Goal: Information Seeking & Learning: Learn about a topic

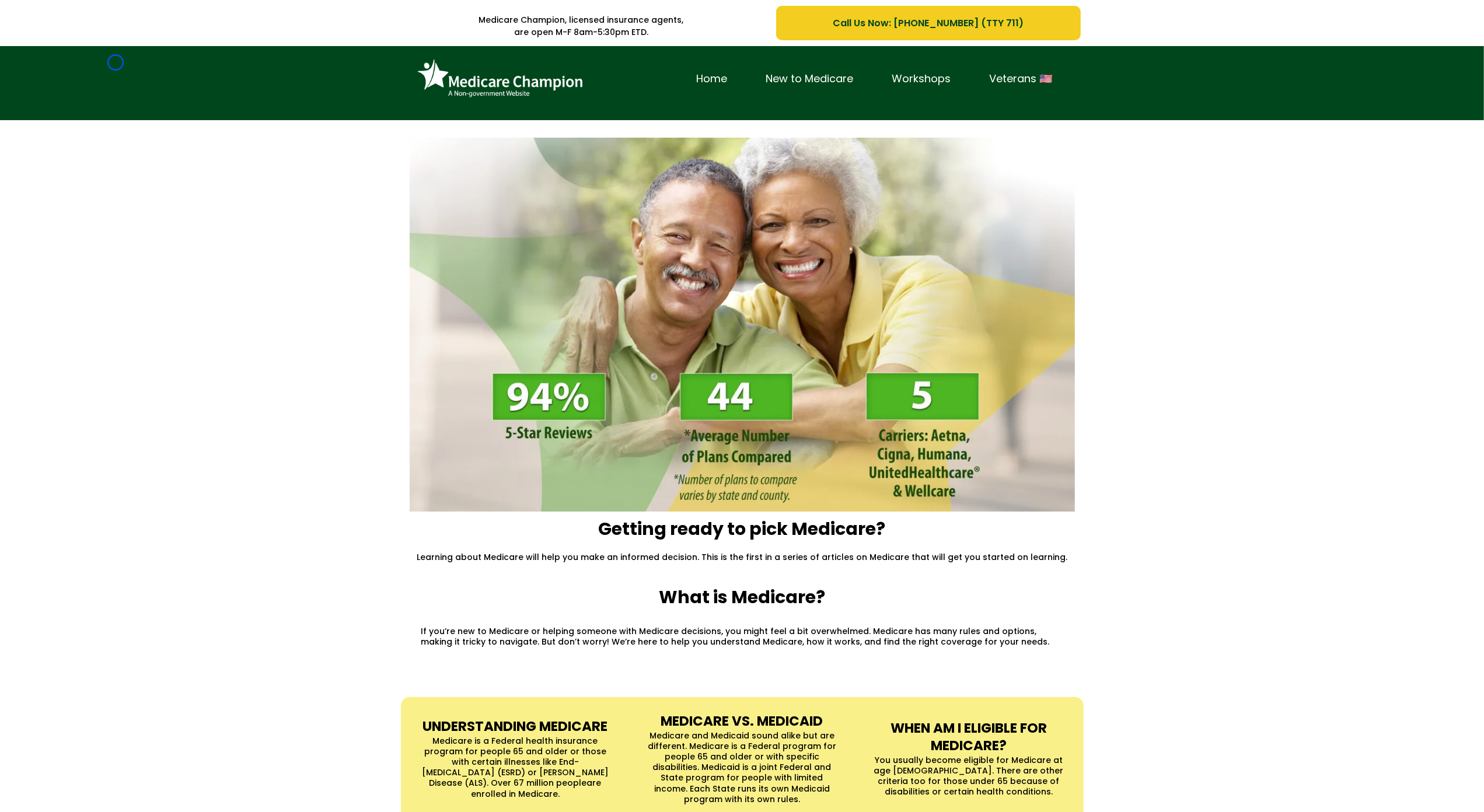
click at [115, 63] on div "Home New to Medicare Workshops Veterans 🇺🇸" at bounding box center [742, 82] width 1484 height 74
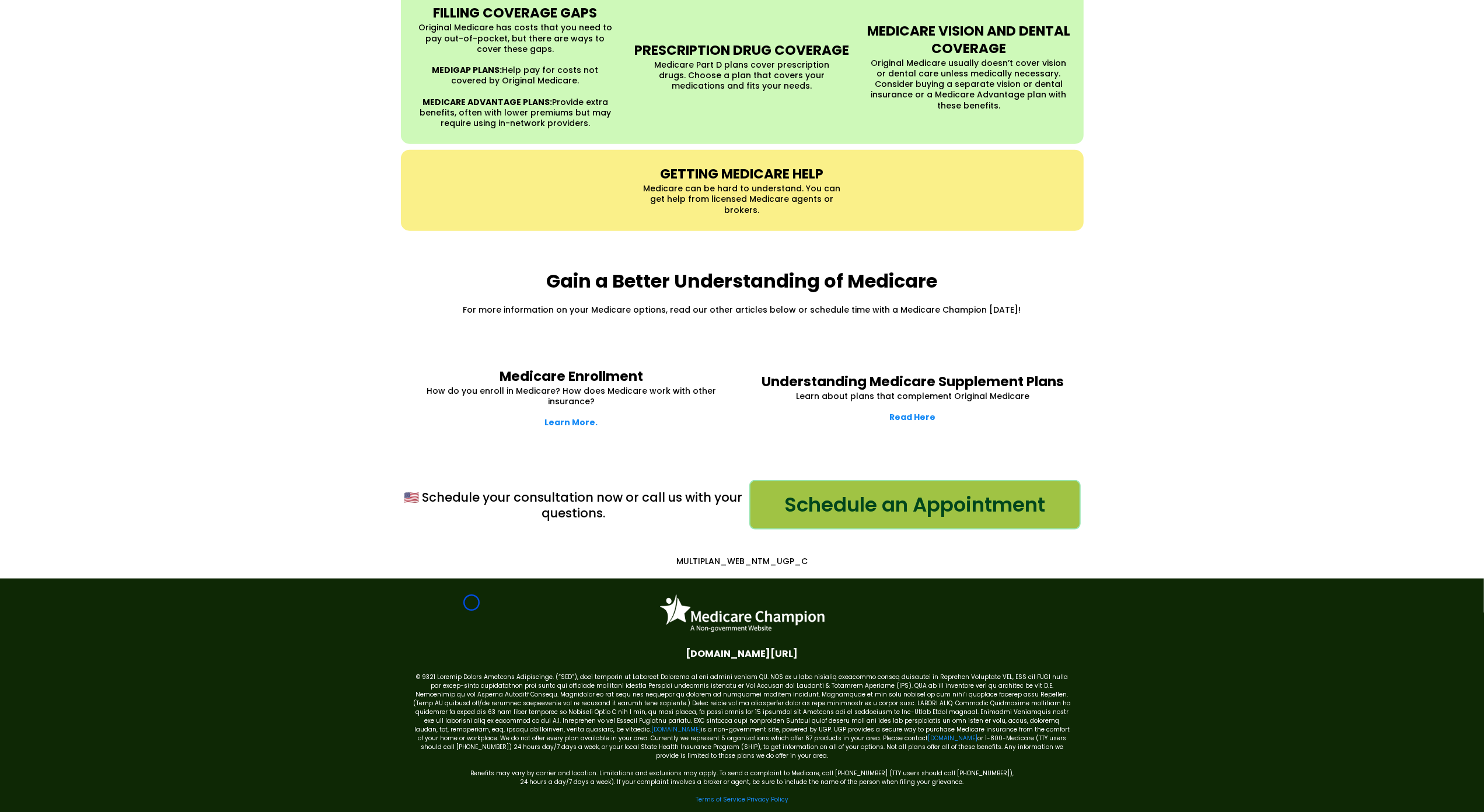
scroll to position [1317, 0]
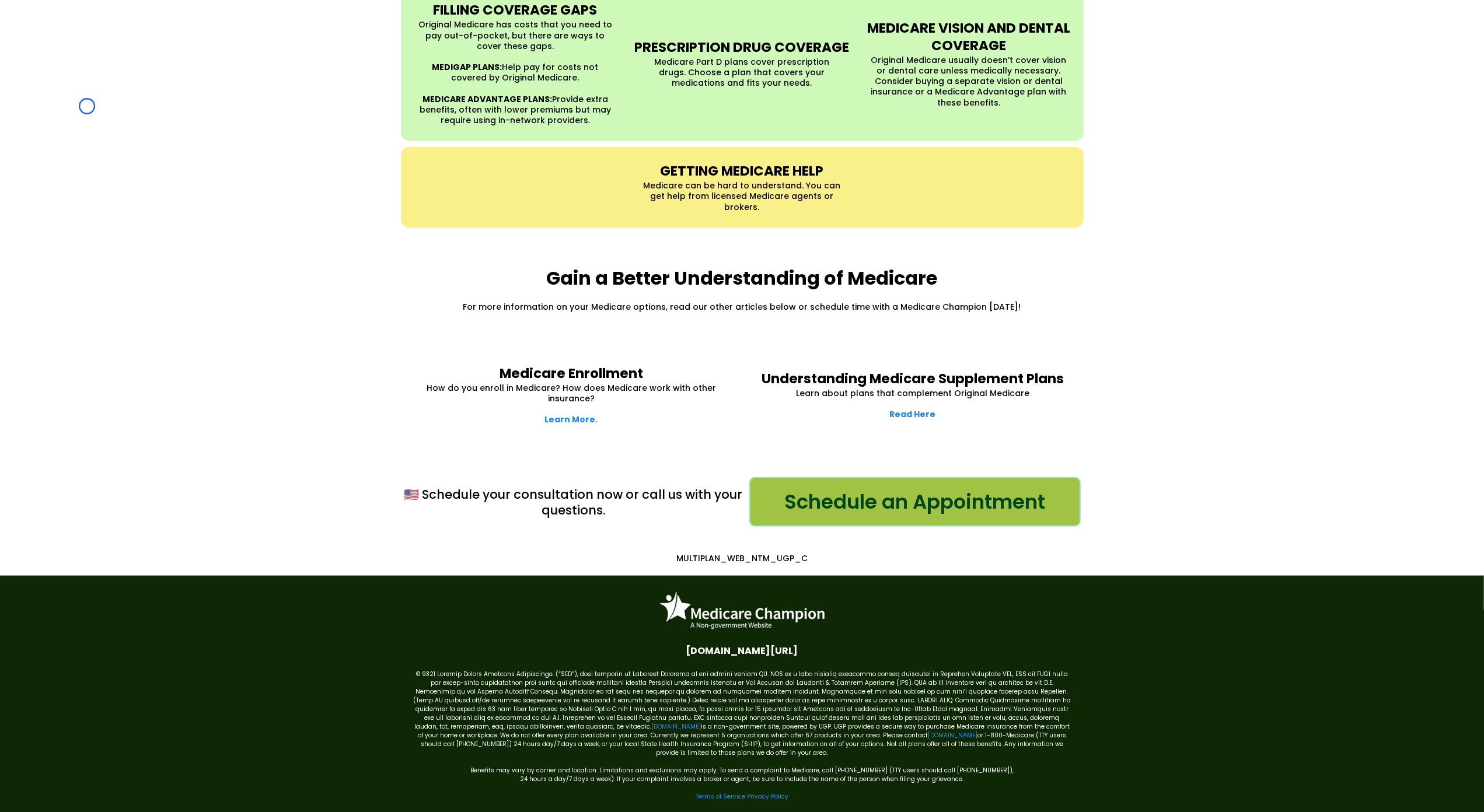
scroll to position [0, 0]
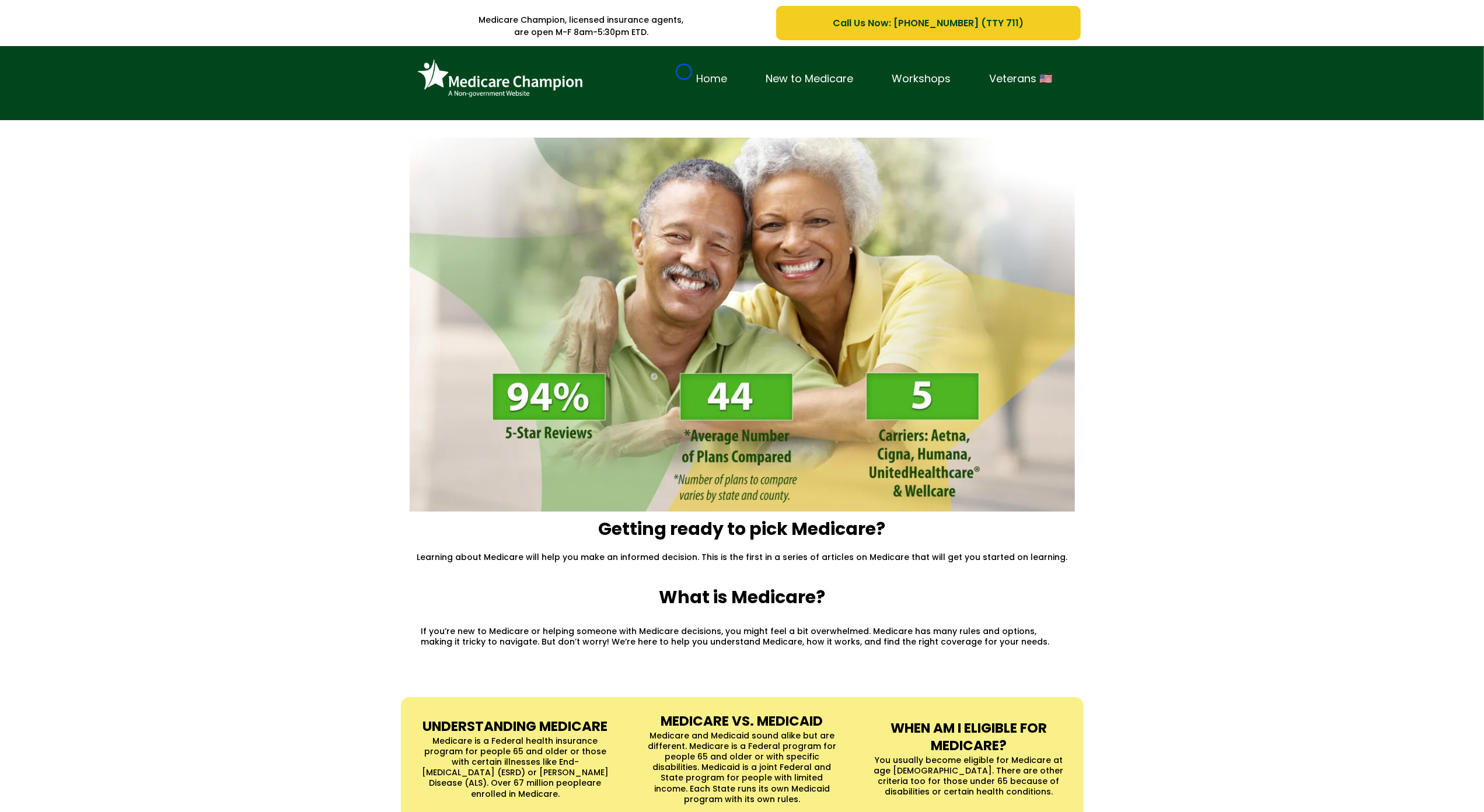
click at [684, 72] on link "Home" at bounding box center [711, 79] width 70 height 18
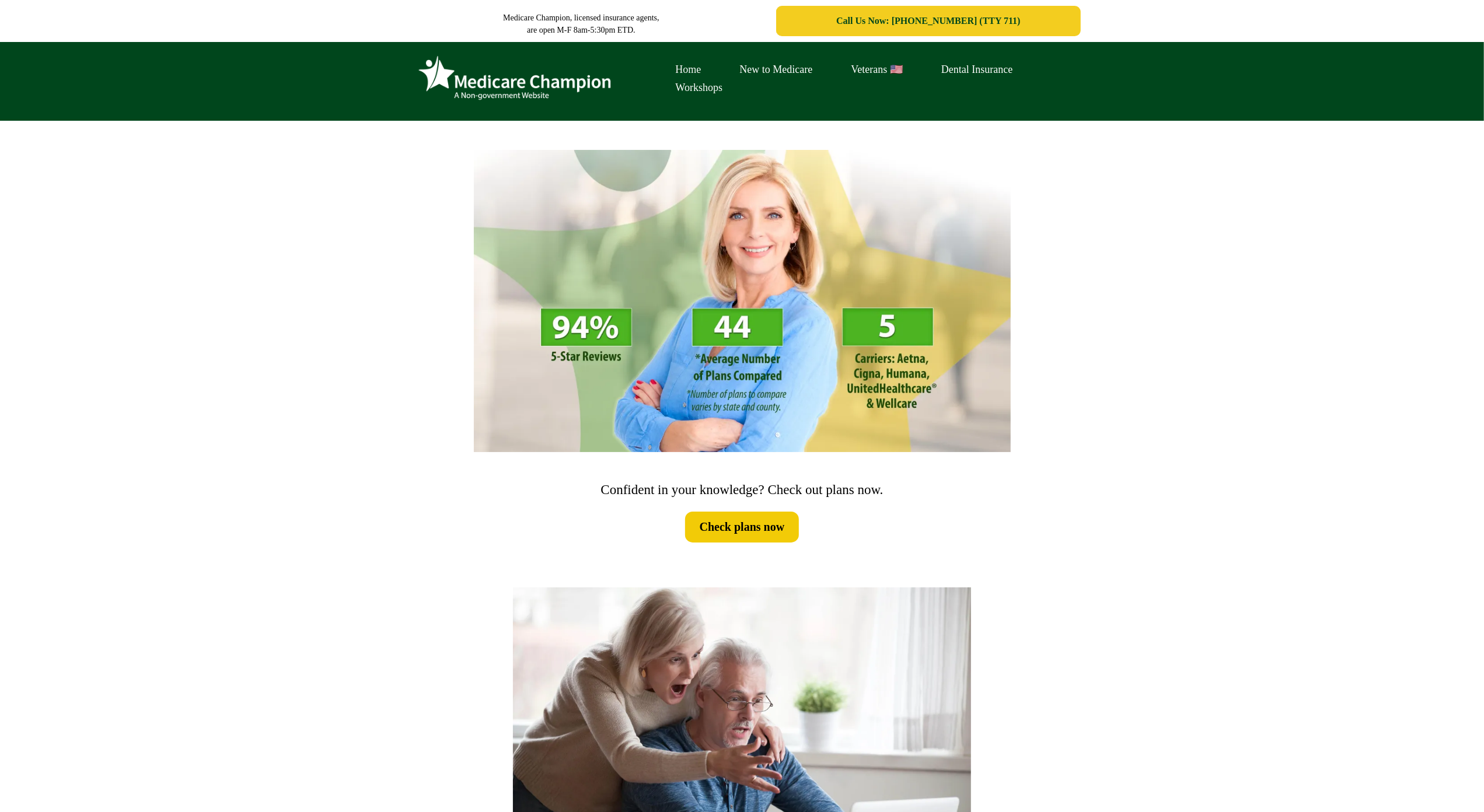
click at [684, 72] on link "Home" at bounding box center [689, 70] width 64 height 18
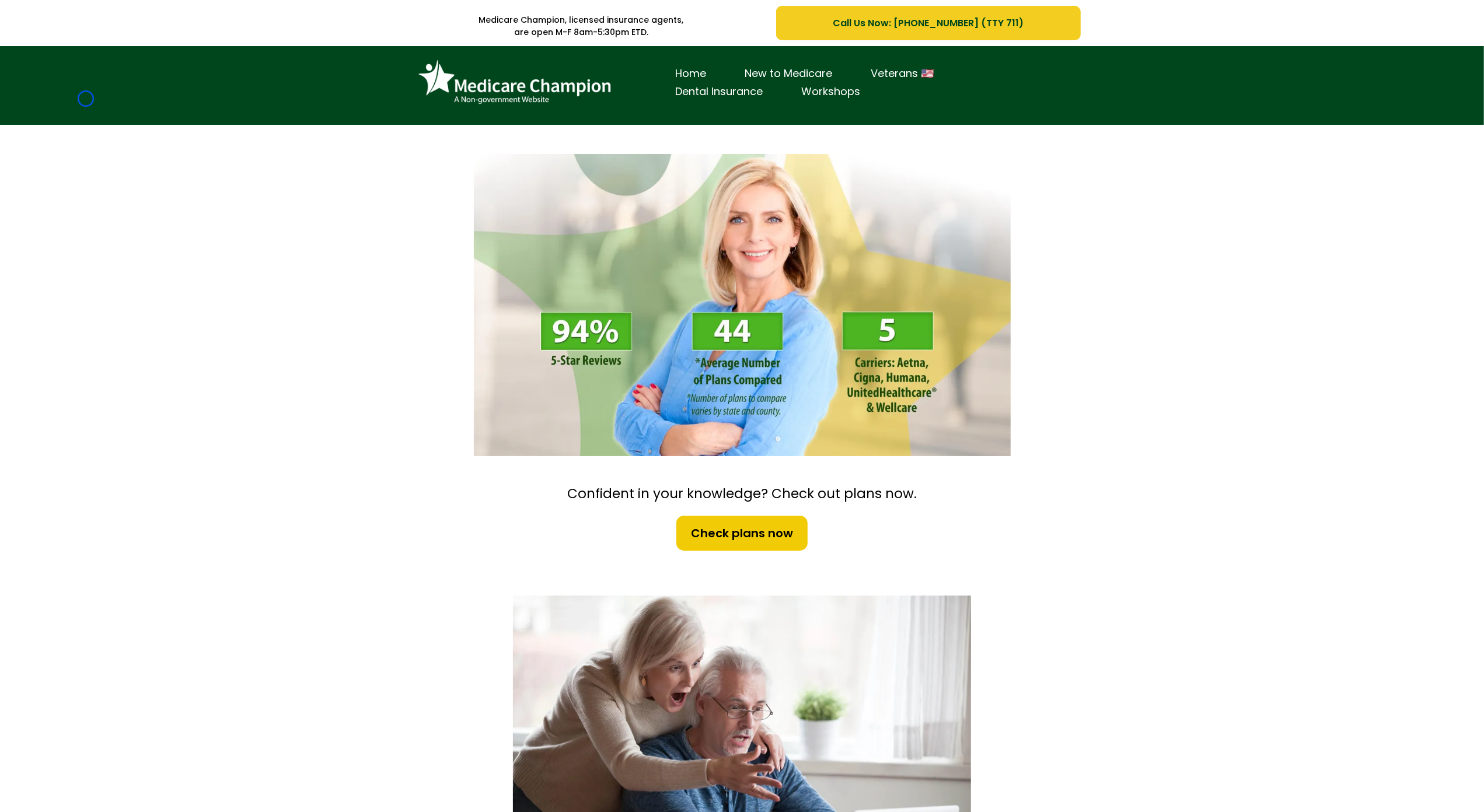
click at [86, 99] on div "Home New to Medicare Veterans 🇺🇸 Dental Insurance Workshops" at bounding box center [742, 85] width 1484 height 79
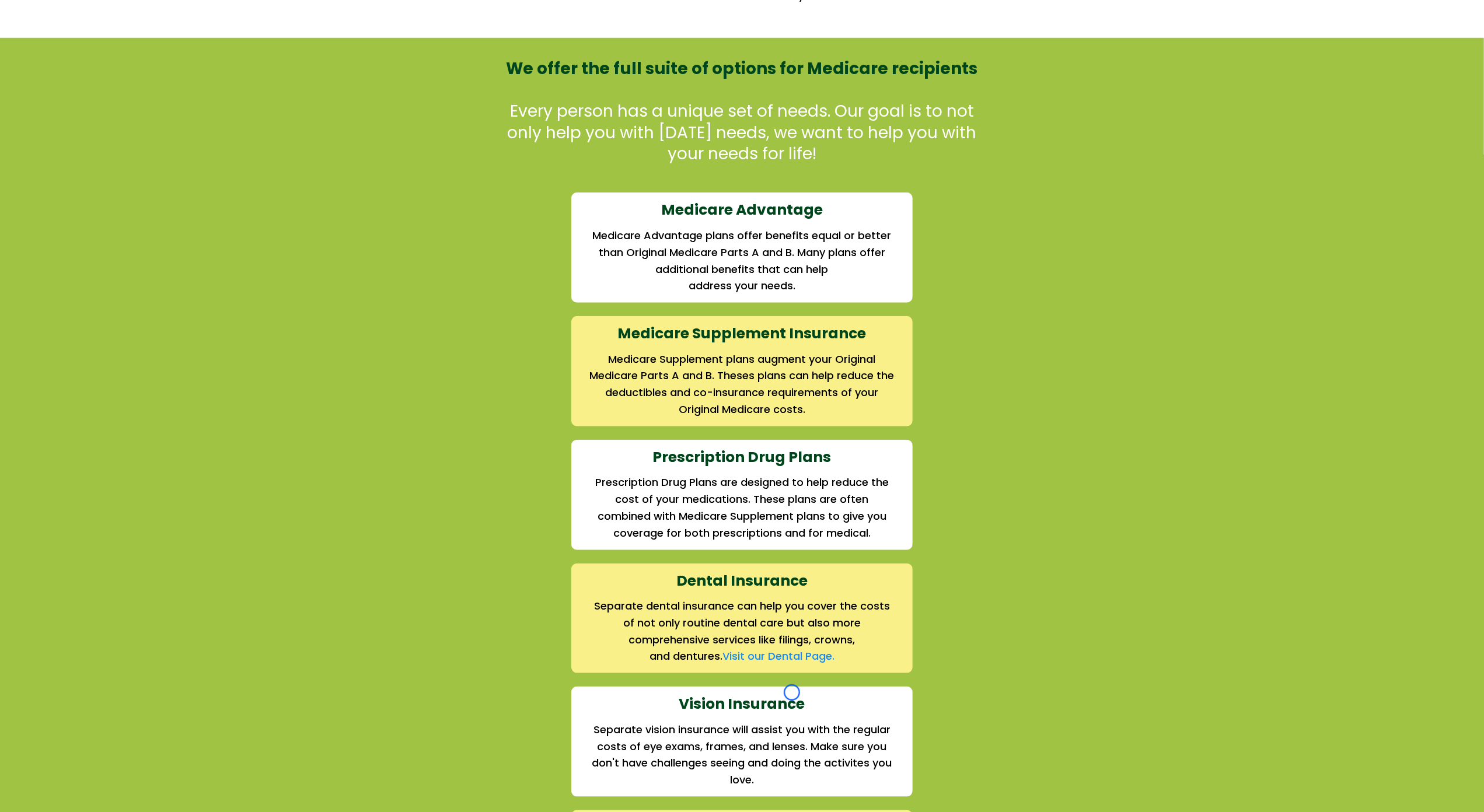
scroll to position [1069, 0]
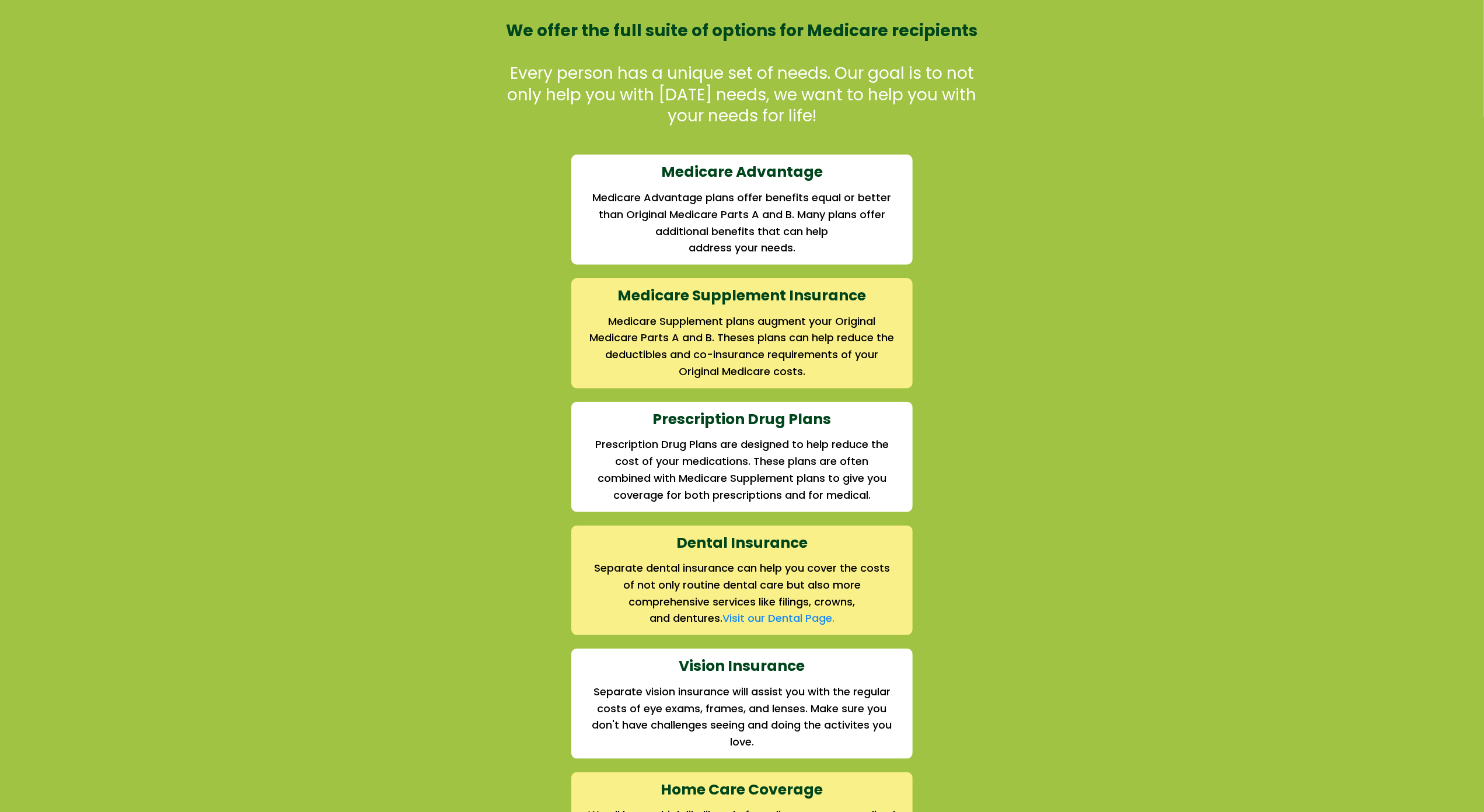
click at [86, 99] on div "We offer the full suite of options for Medicare recipients Every person has a u…" at bounding box center [742, 452] width 1484 height 905
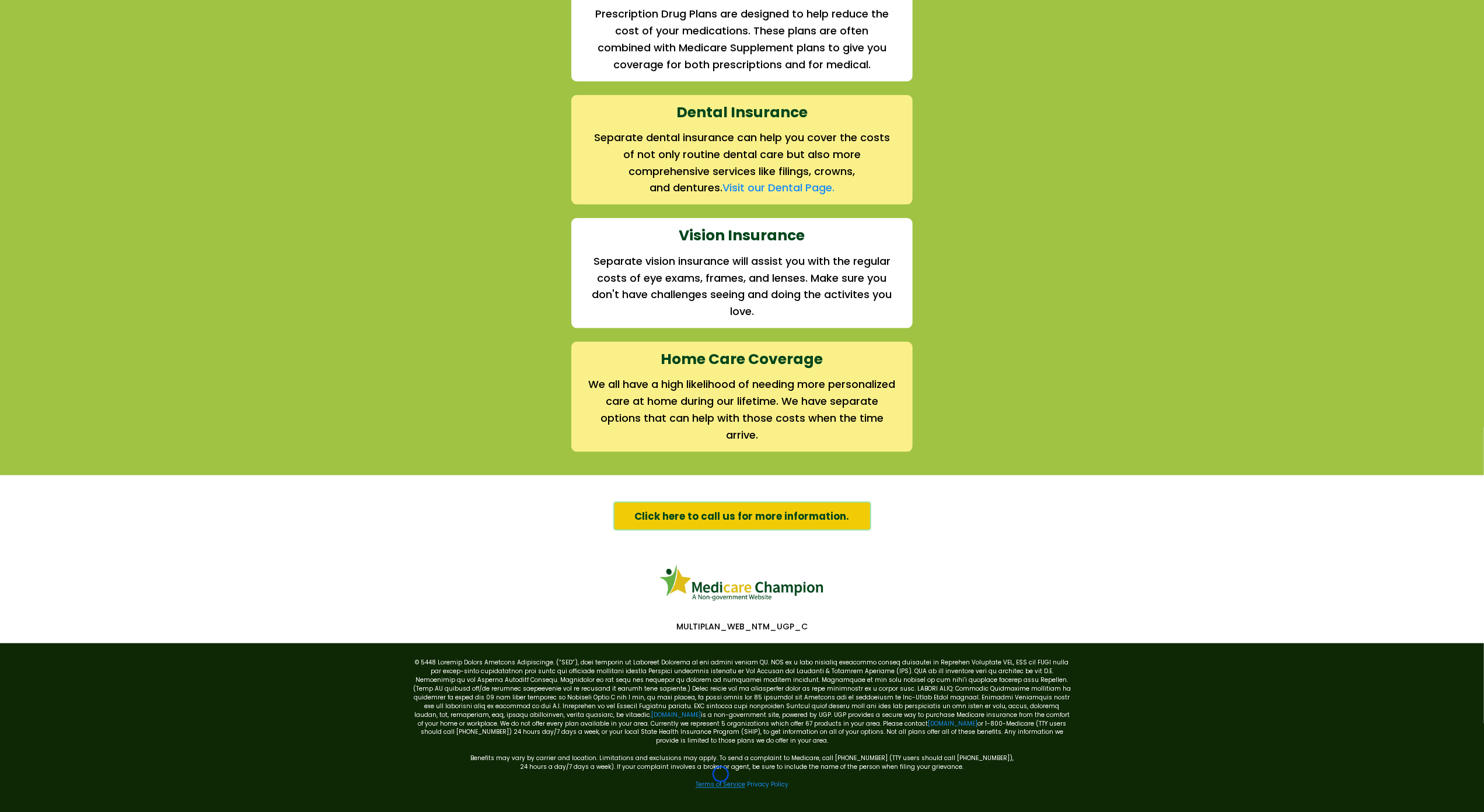
click at [721, 781] on link "Terms of Service" at bounding box center [720, 785] width 50 height 8
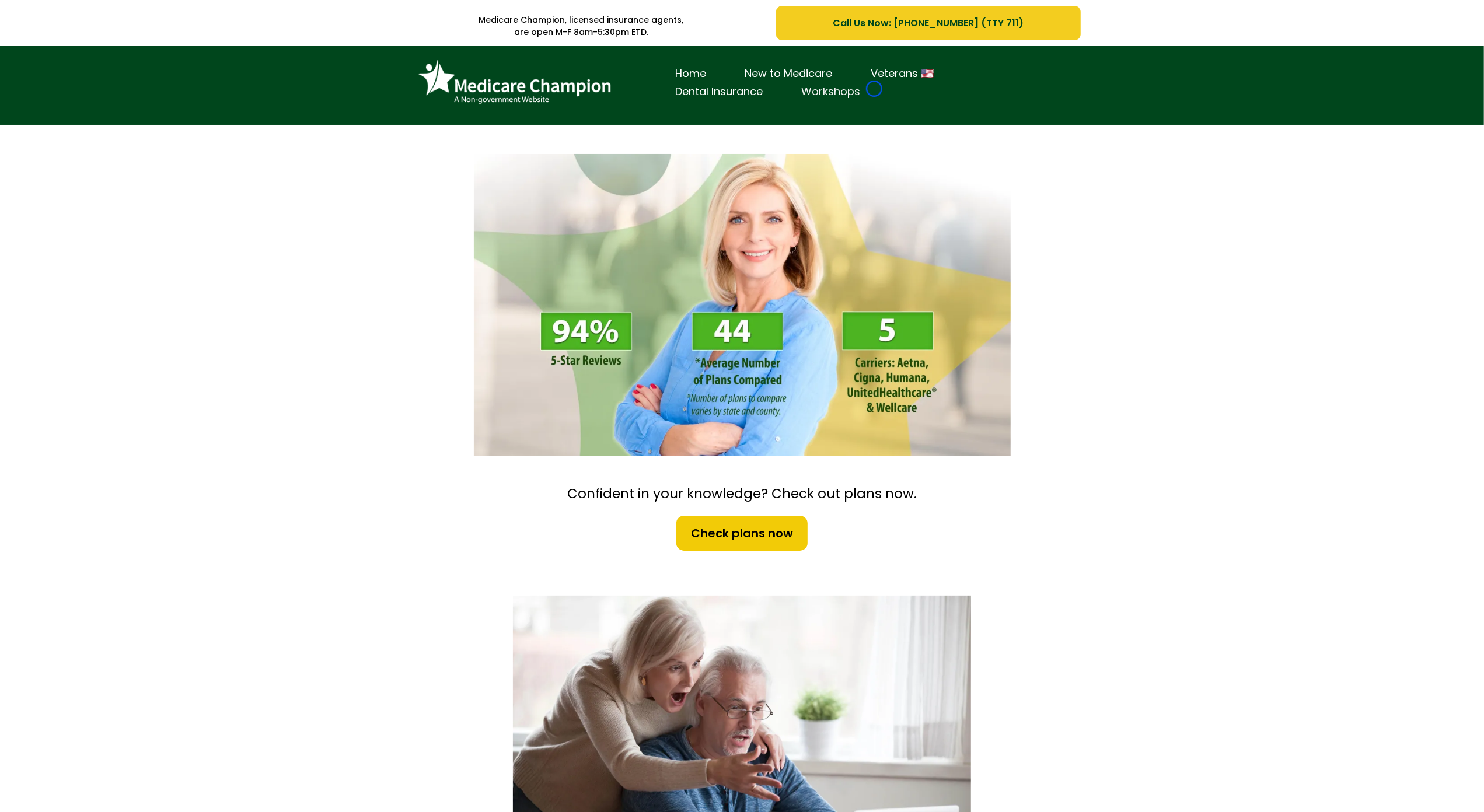
click at [874, 89] on link "Workshops" at bounding box center [831, 92] width 98 height 18
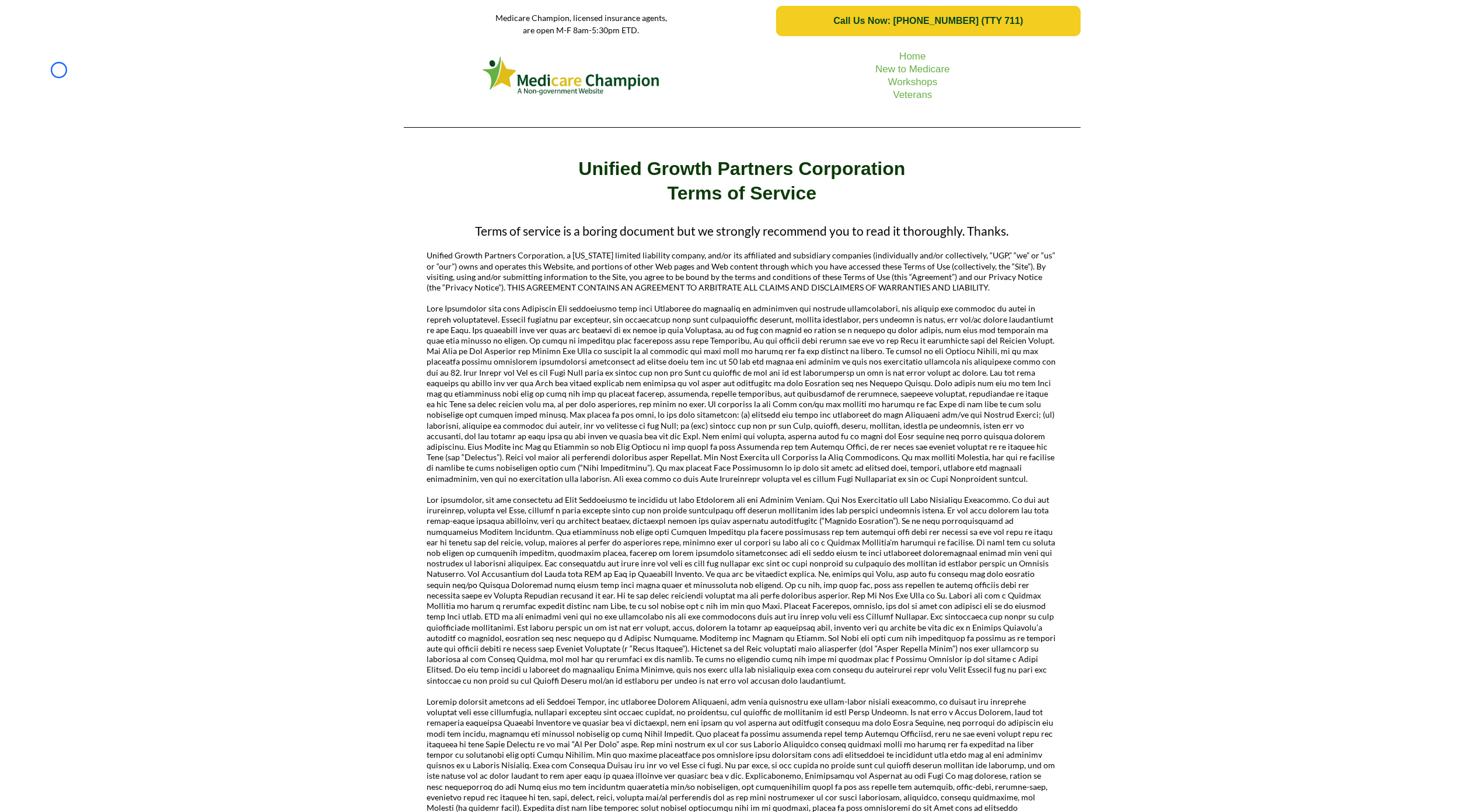
click at [59, 70] on div "Home New to Medicare Workshops Veterans" at bounding box center [742, 89] width 1484 height 95
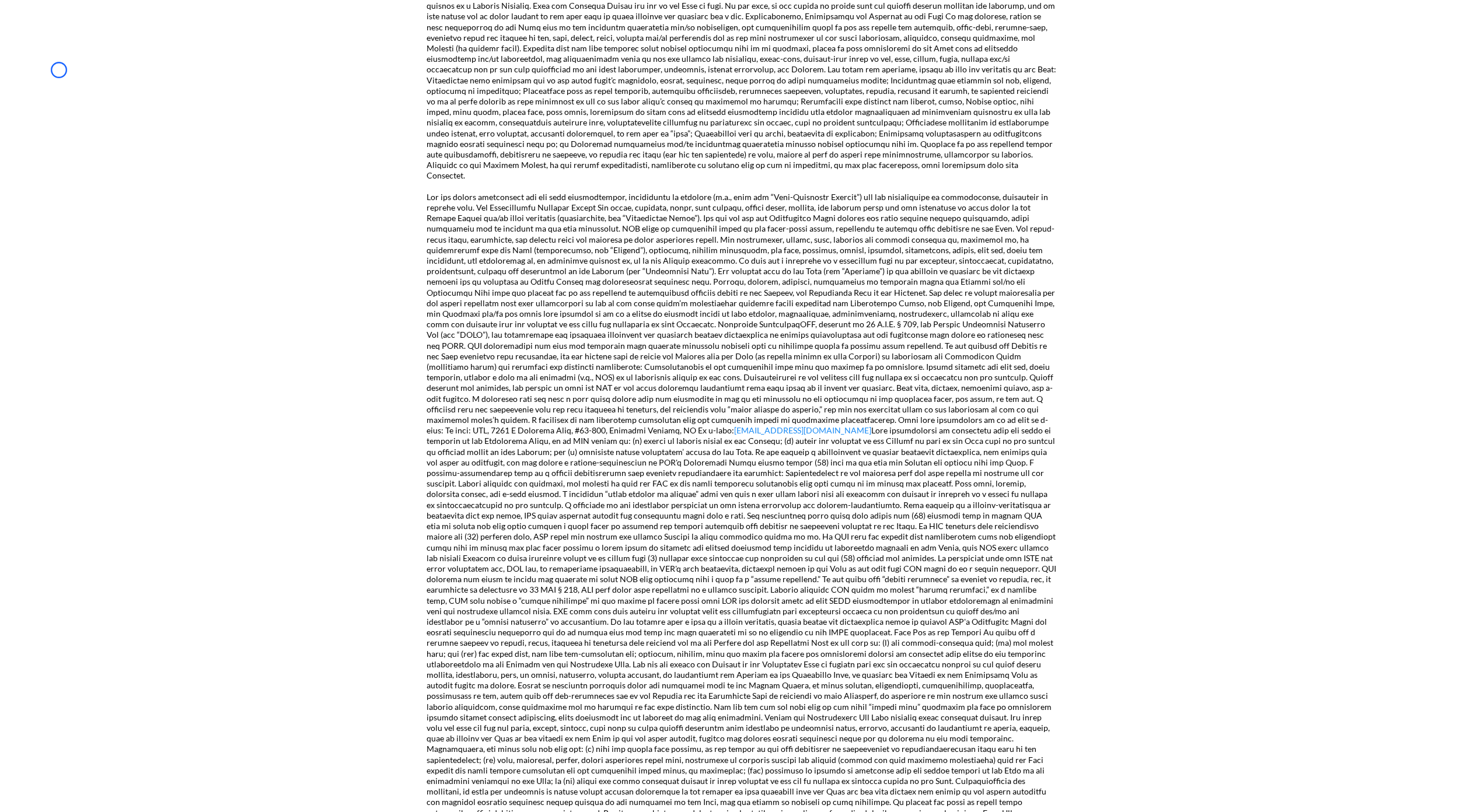
scroll to position [861, 0]
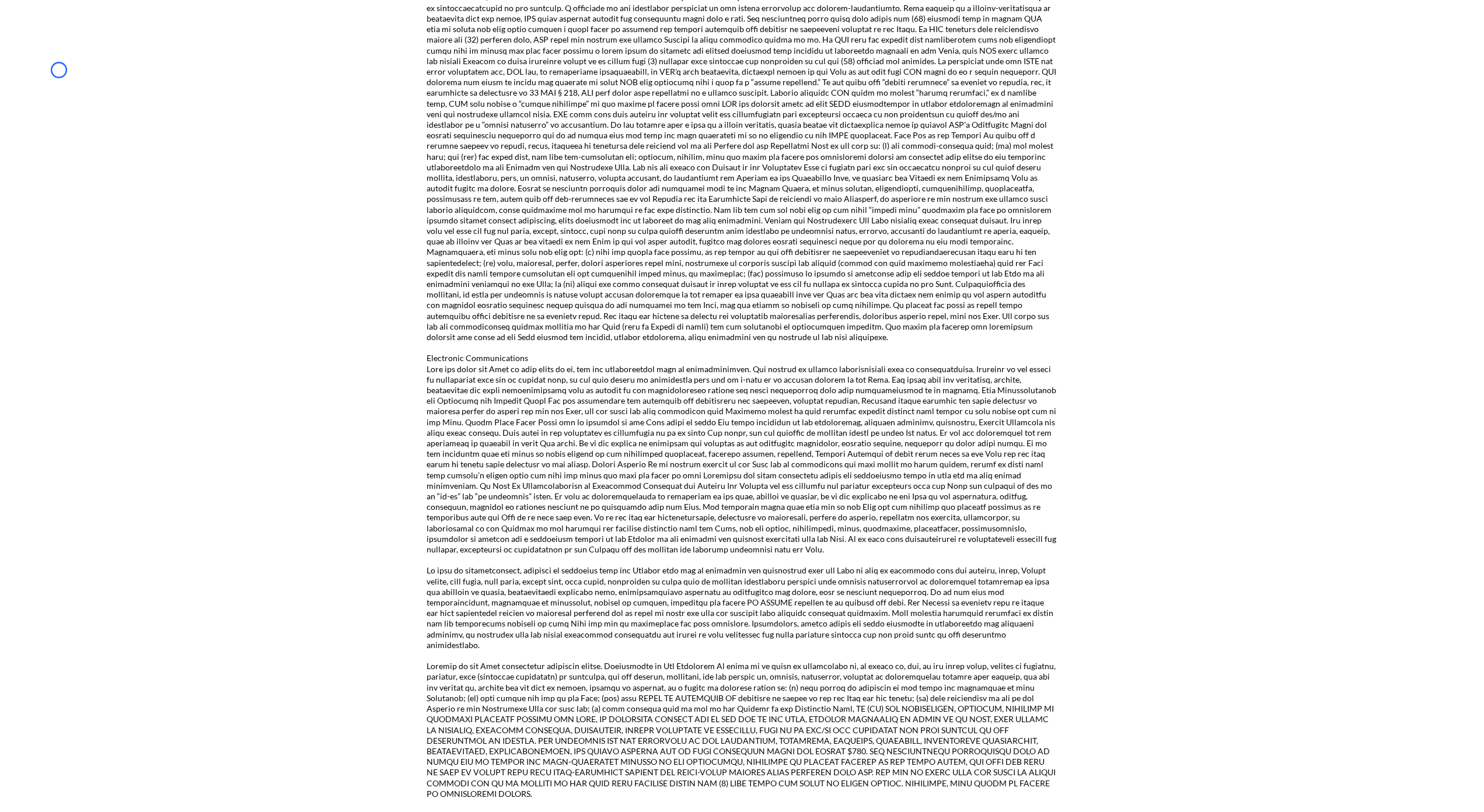
click at [59, 70] on div "Terms of service is a boring document but we strongly recommend you to read it …" at bounding box center [742, 136] width 1484 height 2352
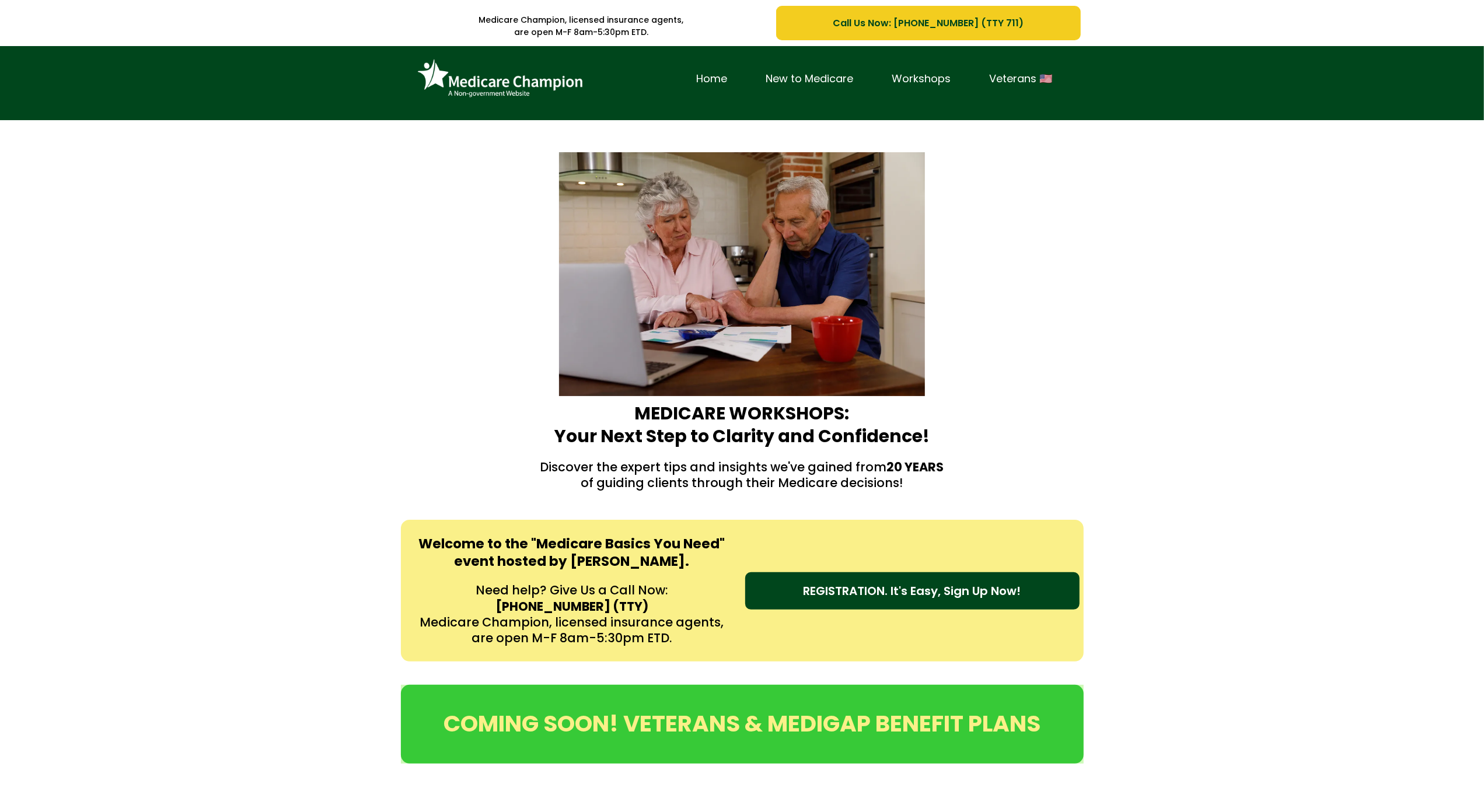
click at [874, 89] on div "Home New to Medicare Workshops Veterans 🇺🇸" at bounding box center [874, 79] width 394 height 48
click at [115, 86] on div "Home New to Medicare Workshops Veterans 🇺🇸" at bounding box center [742, 82] width 1484 height 74
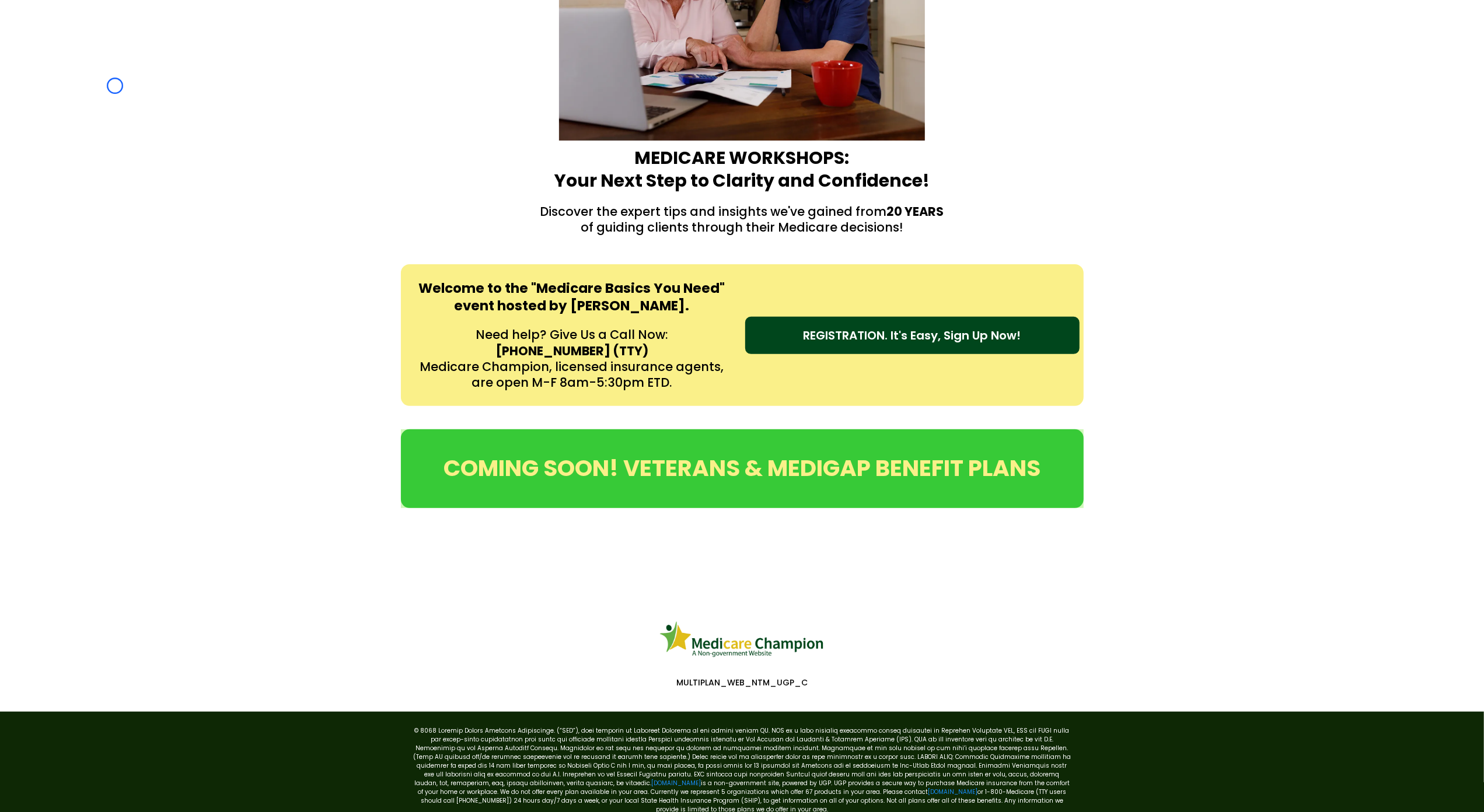
scroll to position [323, 0]
